Goal: Check status: Check status

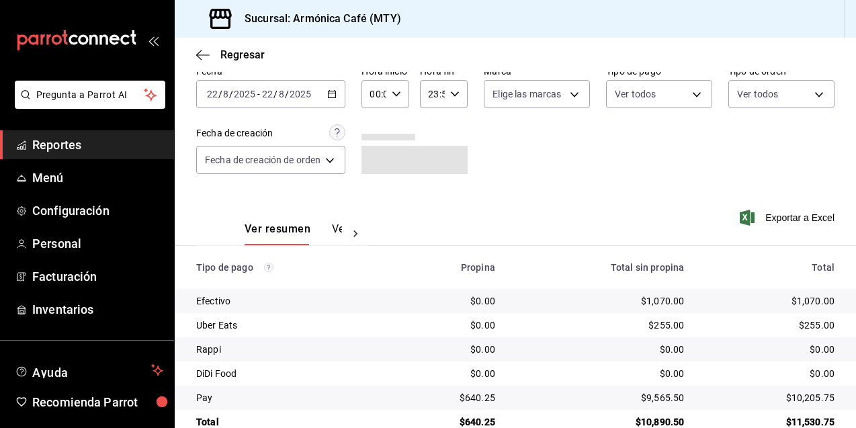
scroll to position [92, 0]
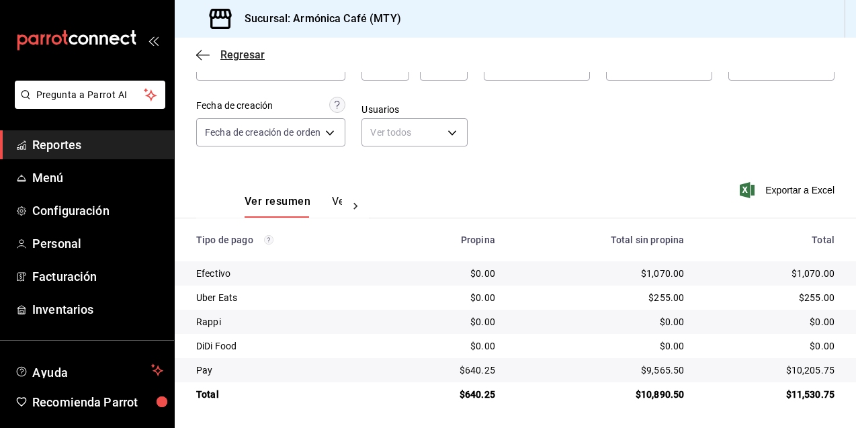
click at [243, 54] on span "Regresar" at bounding box center [243, 54] width 44 height 13
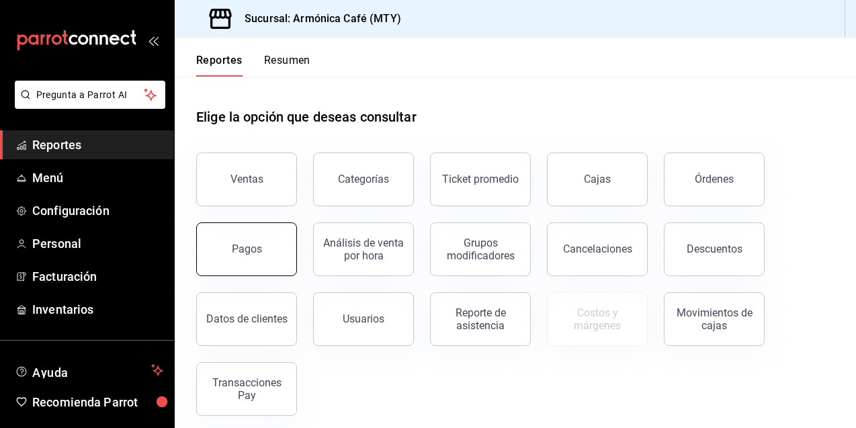
click at [265, 257] on button "Pagos" at bounding box center [246, 250] width 101 height 54
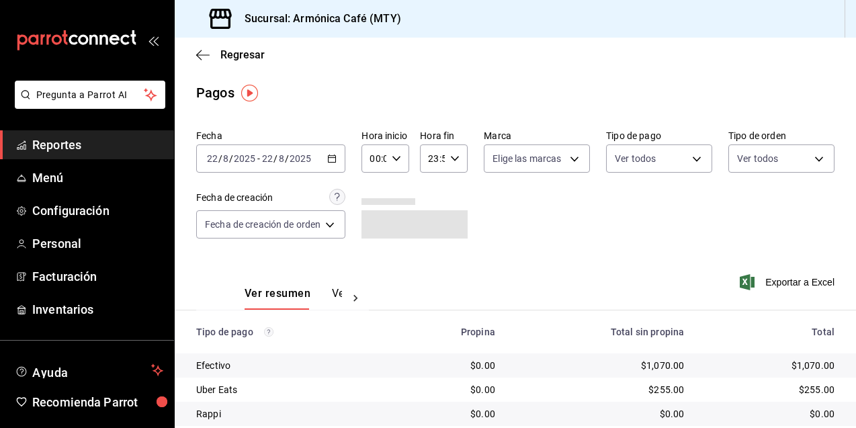
click at [333, 156] on \(Stroke\) "button" at bounding box center [332, 158] width 8 height 7
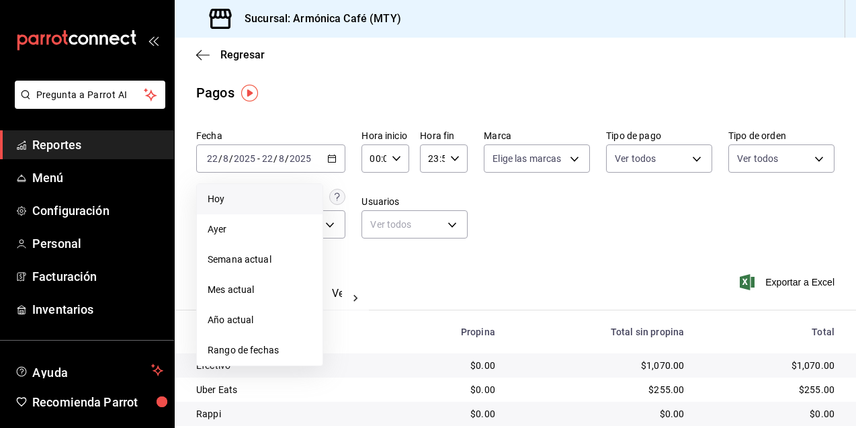
click at [252, 191] on li "Hoy" at bounding box center [260, 199] width 126 height 30
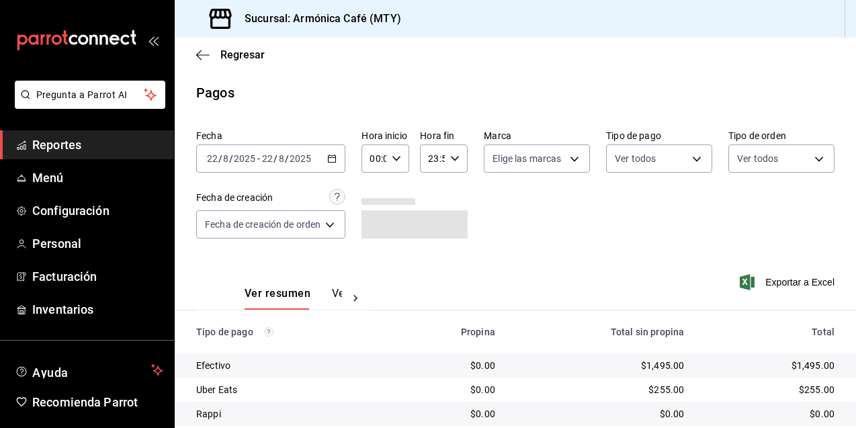
click at [332, 152] on div "2025-08-22 22 / 8 / 2025 - 2025-08-22 22 / 8 / 2025" at bounding box center [270, 159] width 149 height 28
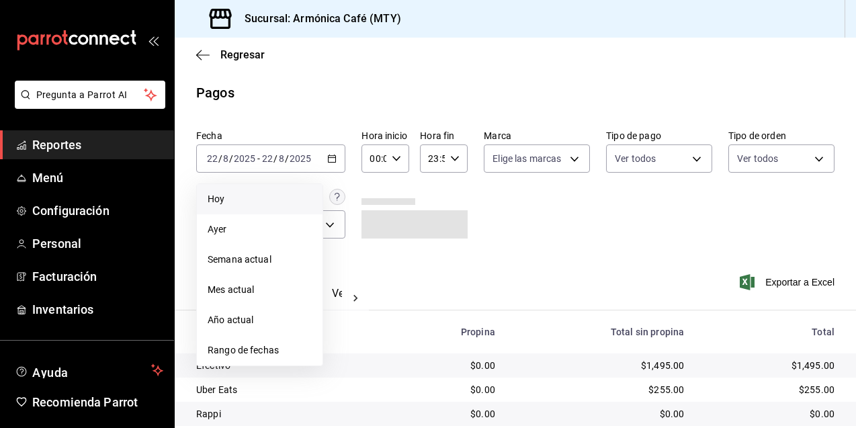
click at [273, 192] on span "Hoy" at bounding box center [260, 199] width 104 height 14
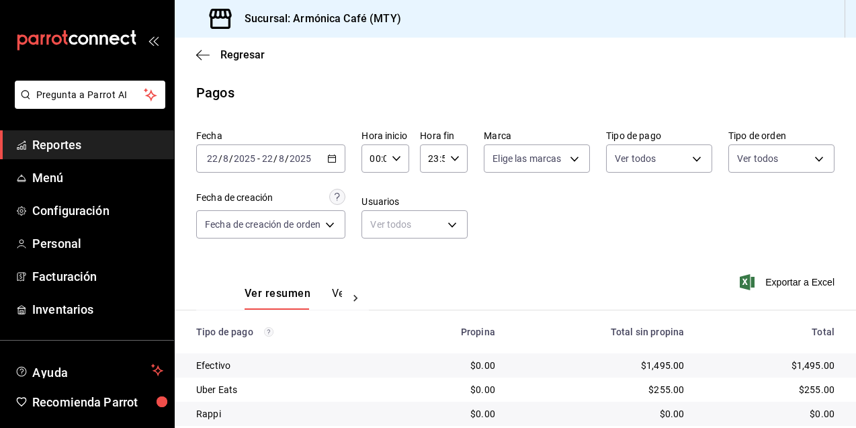
scroll to position [92, 0]
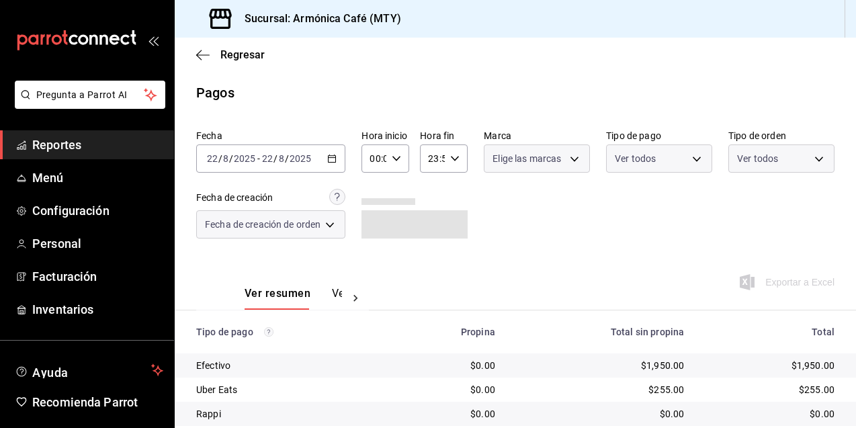
scroll to position [92, 0]
